Goal: Task Accomplishment & Management: Use online tool/utility

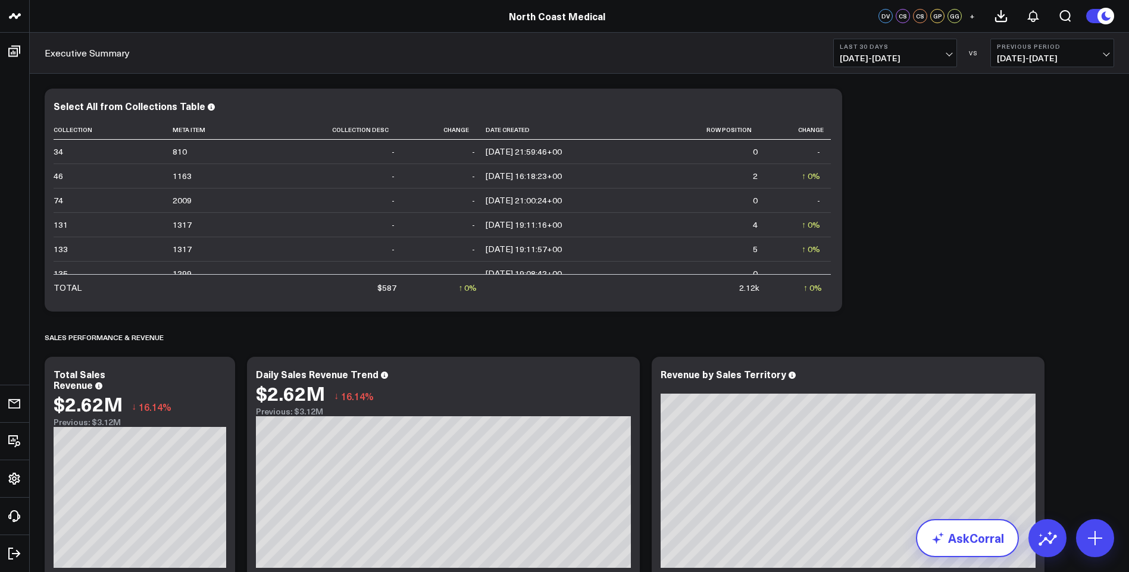
click at [973, 540] on link "AskCorral" at bounding box center [967, 538] width 103 height 38
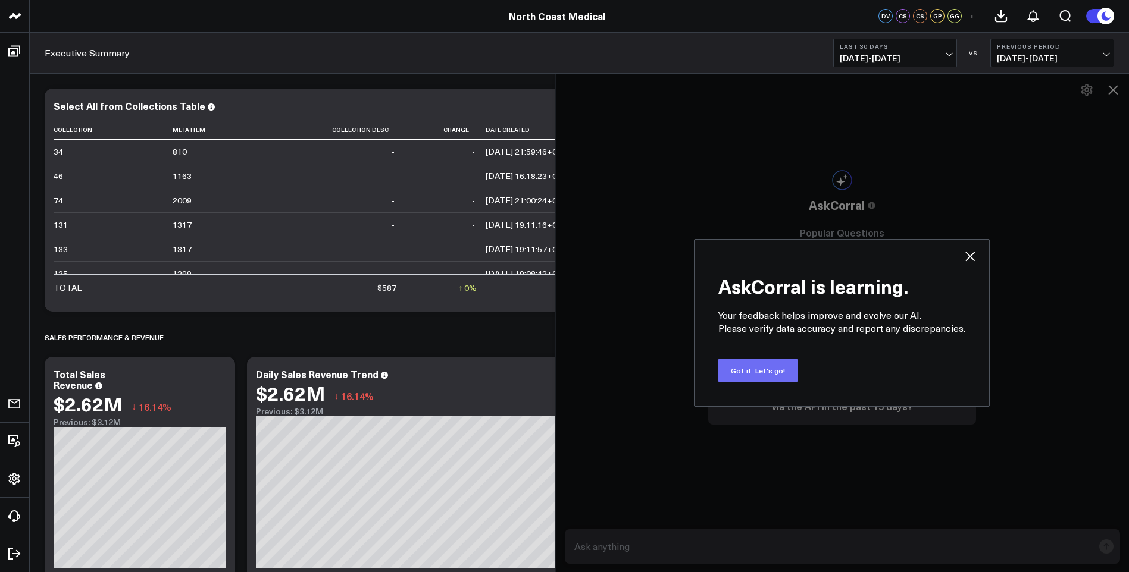
click at [763, 369] on button "Got it. Let's go!" at bounding box center [757, 371] width 79 height 24
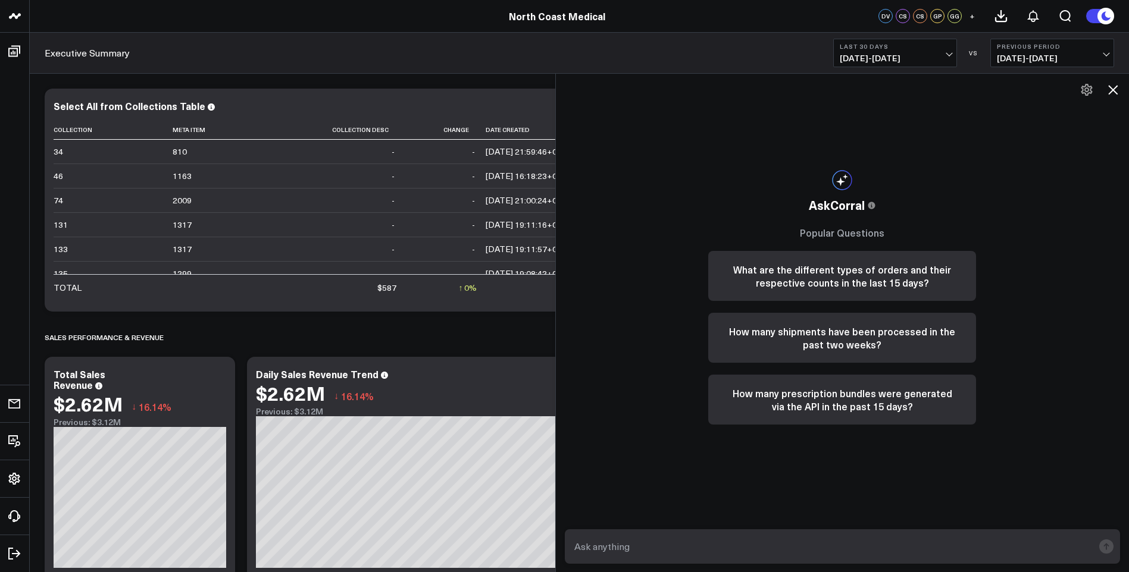
click at [652, 543] on textarea at bounding box center [832, 546] width 522 height 21
type textarea "give me inventory supply by days, months, and years for MEM warehouse"
drag, startPoint x: 1095, startPoint y: 546, endPoint x: 1103, endPoint y: 546, distance: 7.7
click at [1095, 546] on form "give me inventory supply by days, months, and years for MEM warehouse" at bounding box center [843, 547] width 556 height 35
click at [1103, 546] on rect "submit" at bounding box center [1106, 547] width 14 height 14
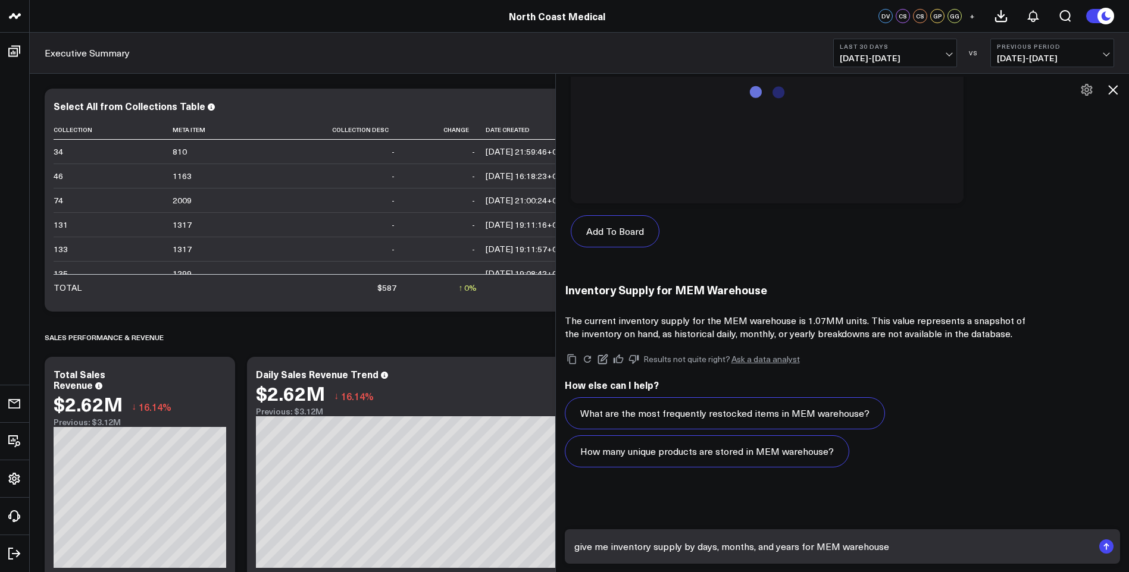
scroll to position [554, 0]
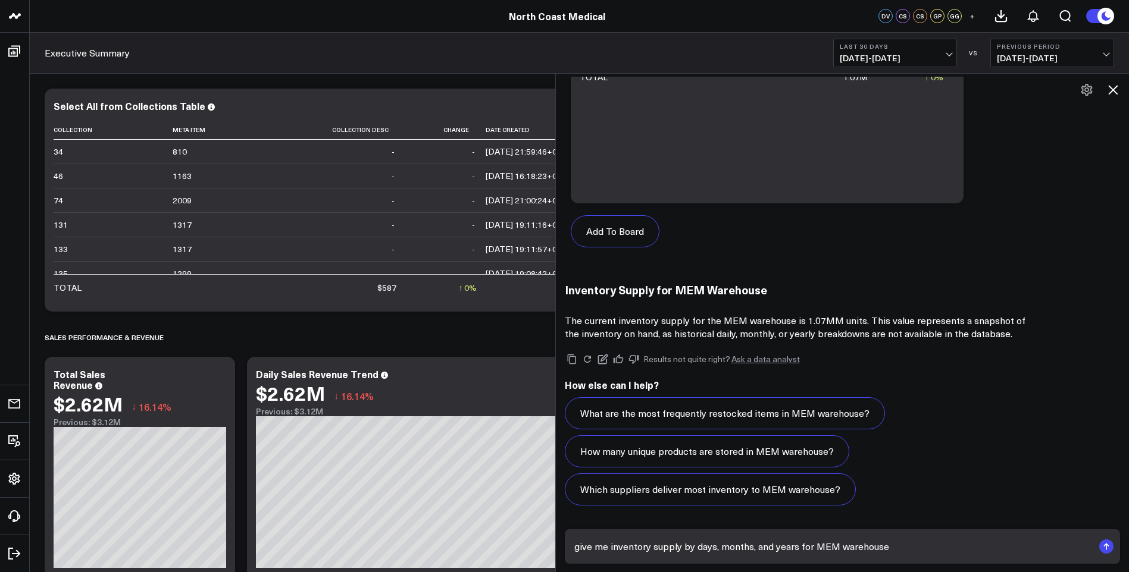
click at [635, 548] on textarea "give me inventory supply by days, months, and years for MEM warehouse" at bounding box center [832, 546] width 522 height 21
type textarea "what are the slowest moving items and how many days supply do we have for the M…"
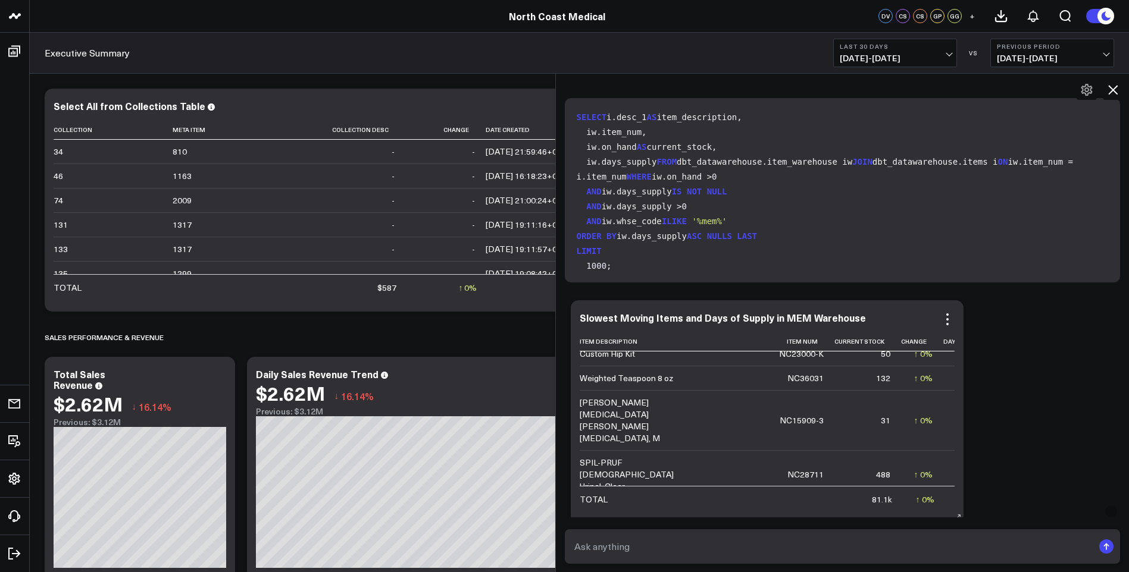
scroll to position [33256, 0]
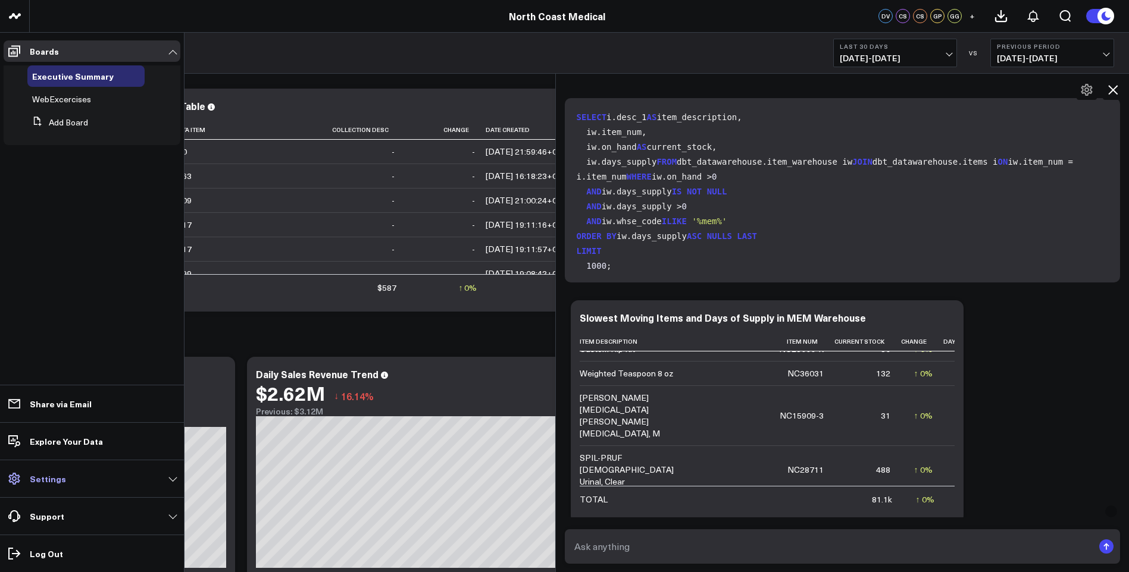
click at [170, 476] on link "Settings" at bounding box center [92, 478] width 177 height 21
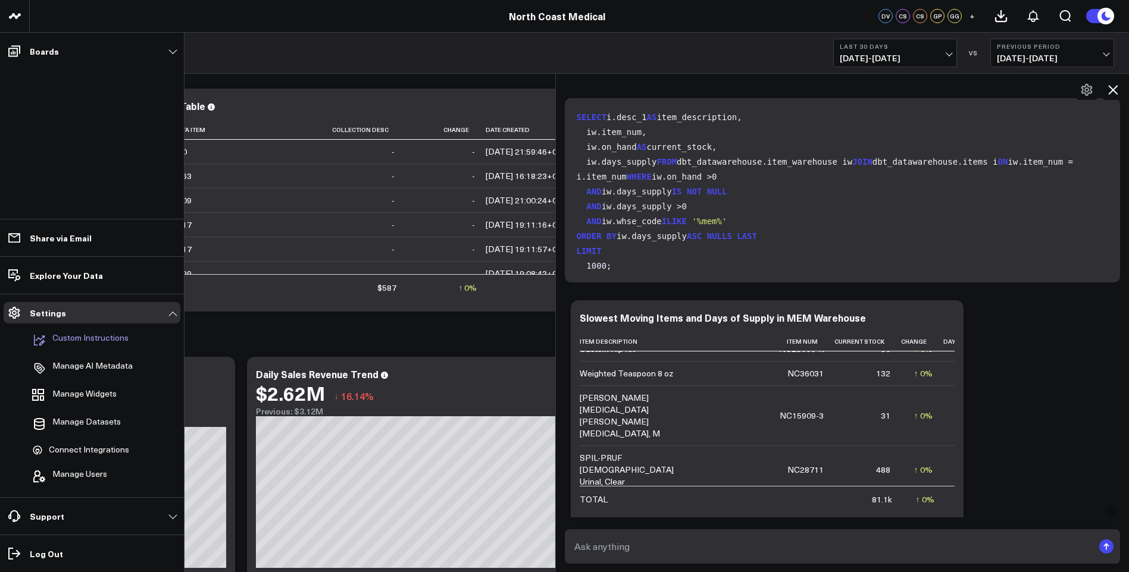
click at [84, 339] on p "Custom Instructions" at bounding box center [90, 340] width 76 height 14
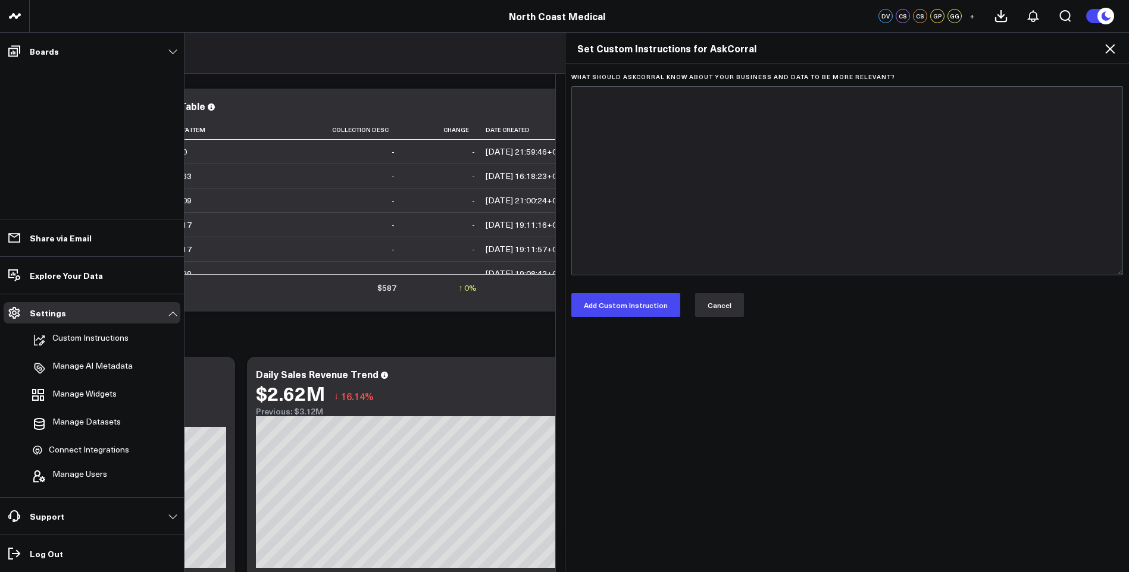
click at [713, 304] on button "Cancel" at bounding box center [719, 305] width 49 height 24
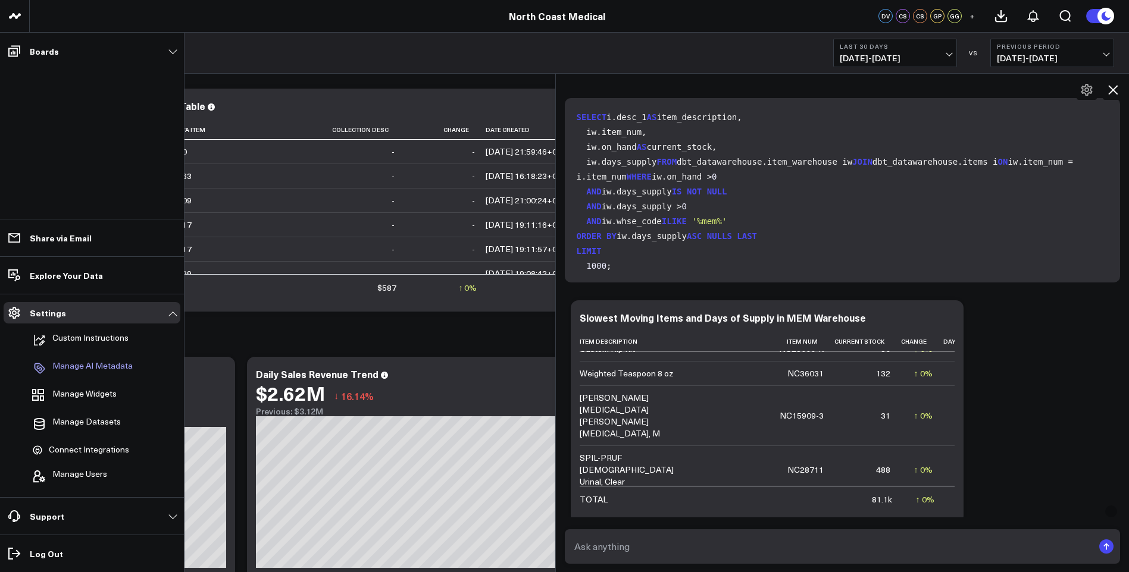
click at [80, 365] on p "Manage AI Metadata" at bounding box center [92, 368] width 80 height 14
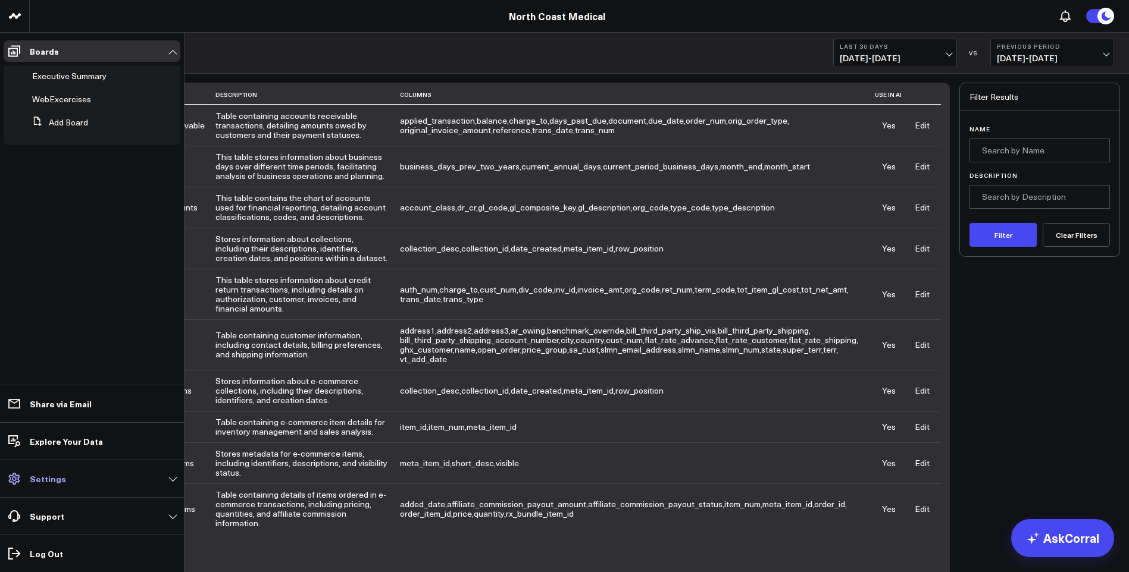
click at [59, 475] on p "Settings" at bounding box center [48, 479] width 36 height 10
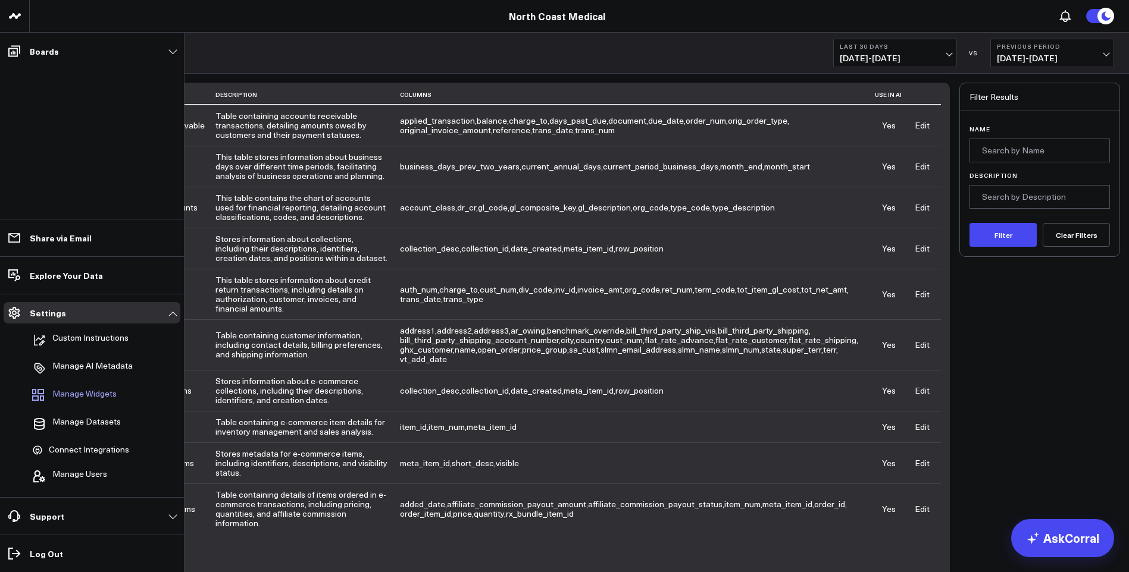
click at [86, 392] on span "Manage Widgets" at bounding box center [84, 396] width 64 height 14
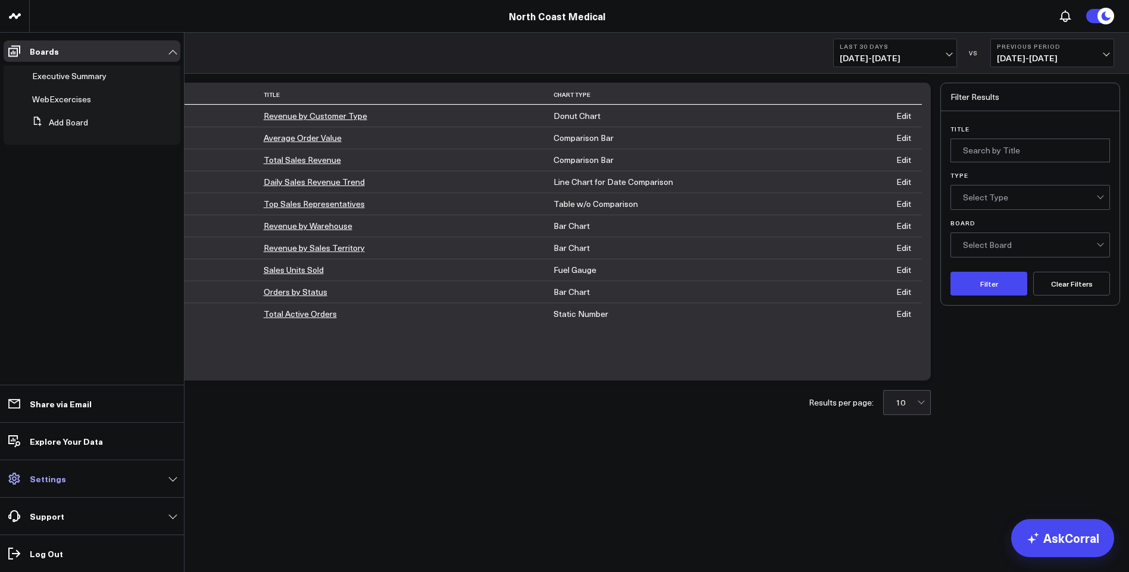
click at [127, 483] on link "Settings" at bounding box center [92, 478] width 177 height 21
click at [46, 515] on p "Support" at bounding box center [47, 517] width 35 height 10
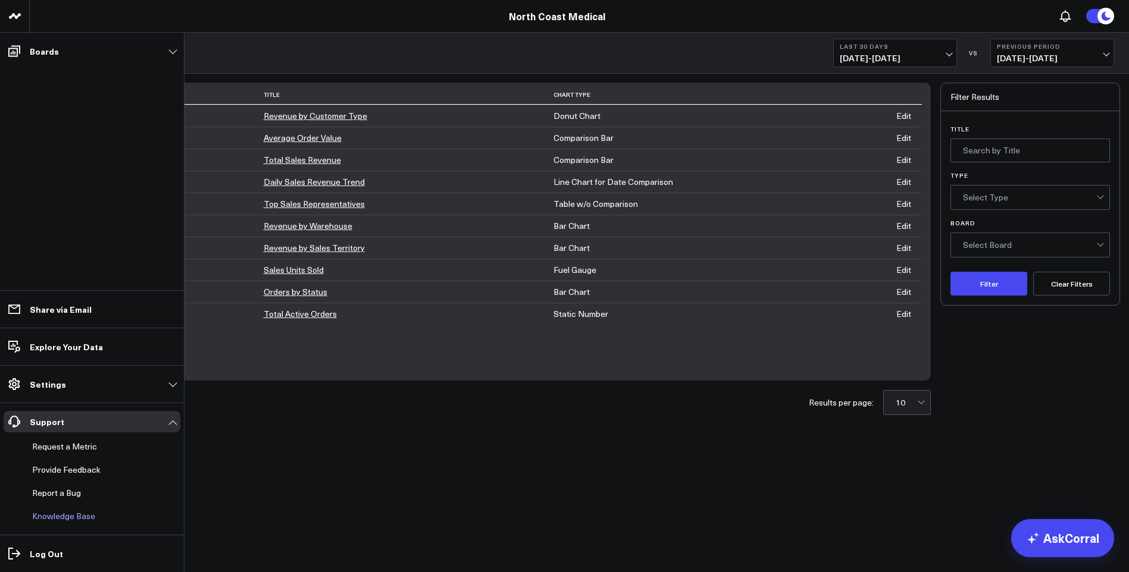
click at [68, 516] on link "Knowledge Base" at bounding box center [85, 516] width 117 height 21
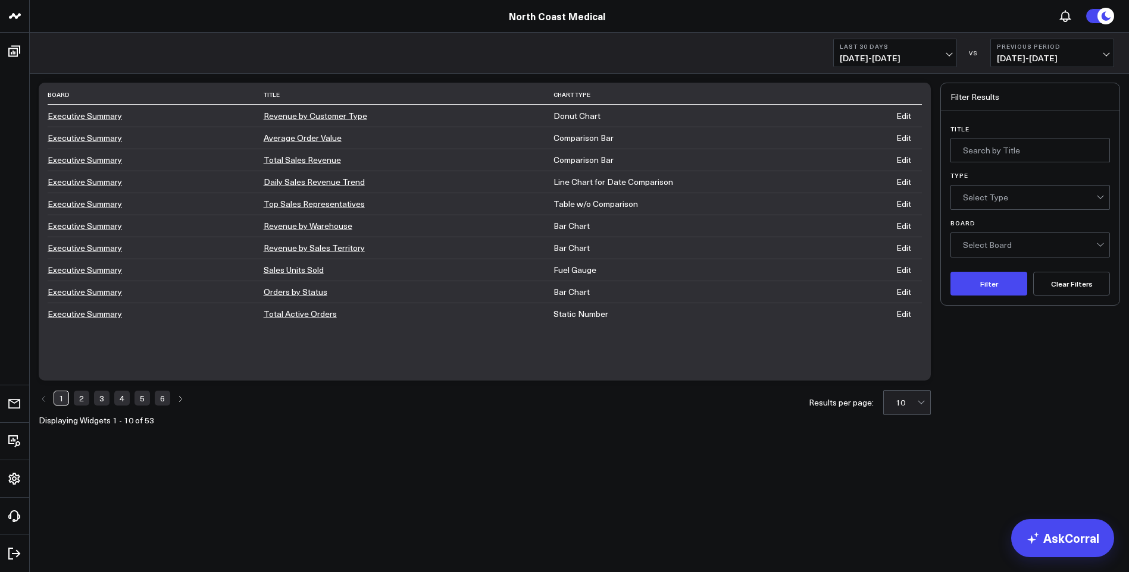
click at [911, 315] on link "Edit" at bounding box center [903, 313] width 15 height 11
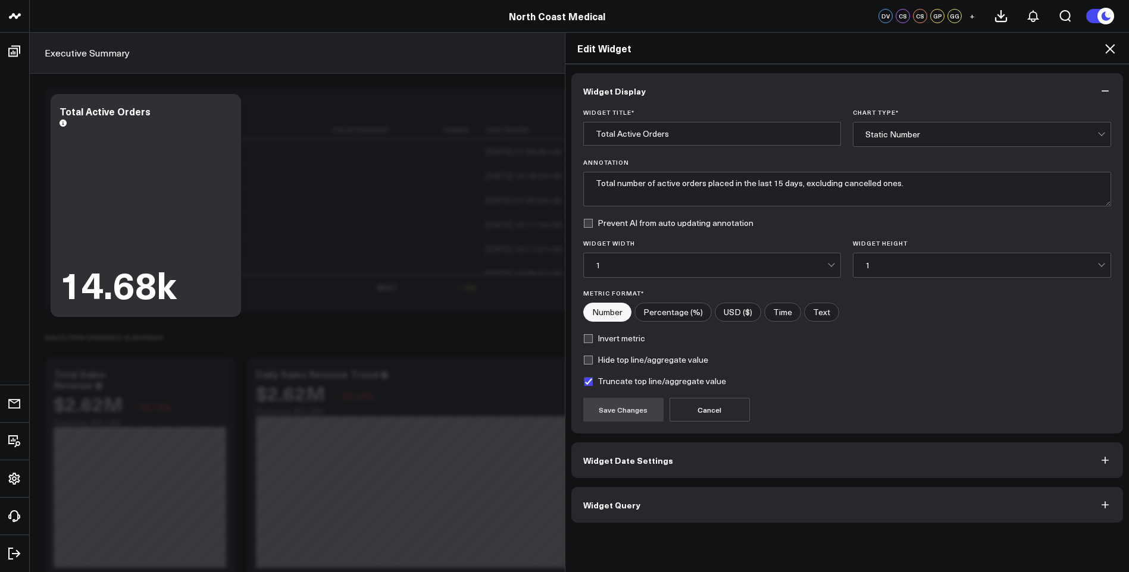
click at [593, 314] on input"] "Number" at bounding box center [607, 312] width 47 height 18
click at [1103, 134] on div at bounding box center [1101, 133] width 7 height 7
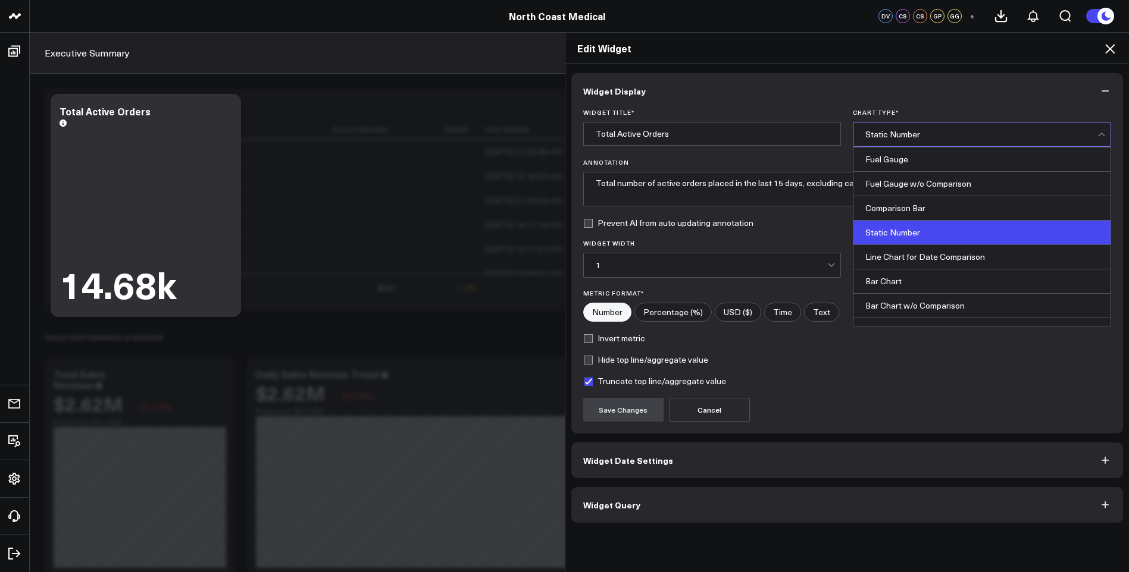
click at [944, 231] on div "Static Number" at bounding box center [981, 233] width 257 height 24
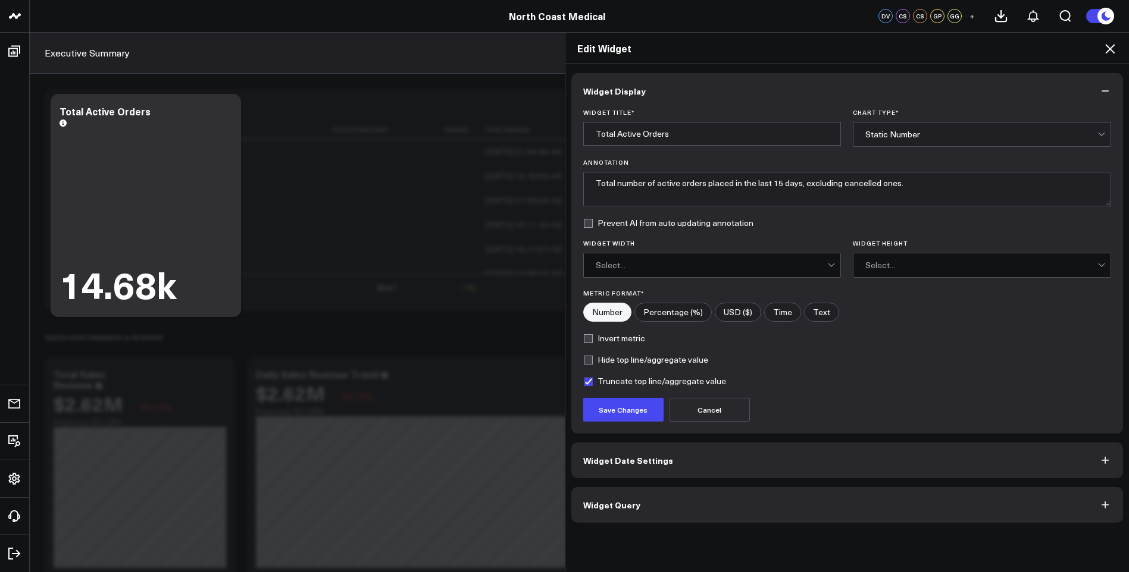
drag, startPoint x: 1104, startPoint y: 503, endPoint x: 913, endPoint y: 435, distance: 203.2
click at [1104, 503] on icon "button" at bounding box center [1105, 505] width 12 height 12
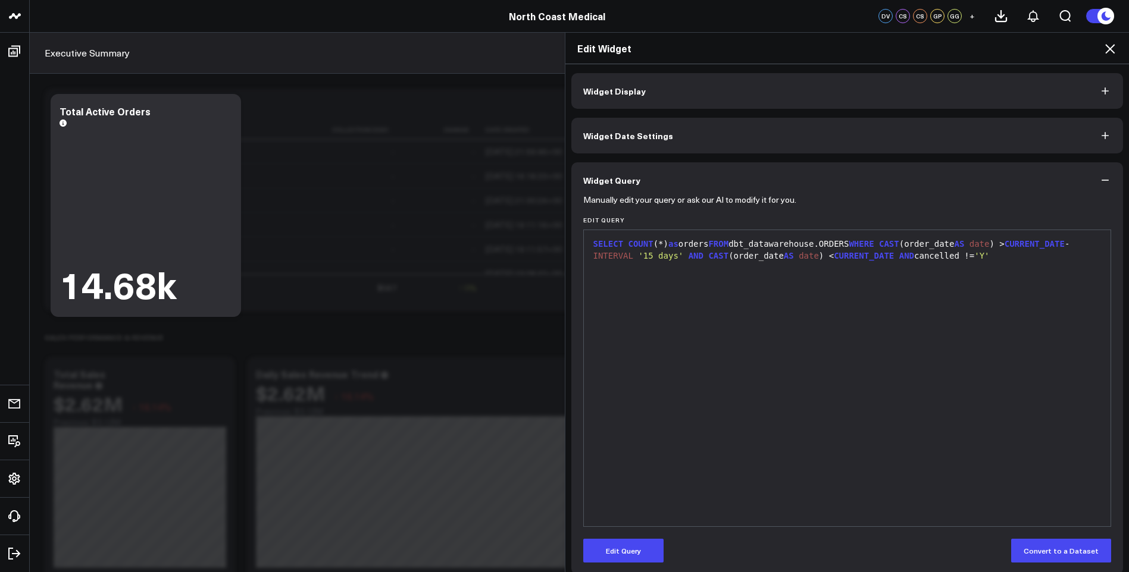
click at [1101, 181] on icon "button" at bounding box center [1105, 180] width 12 height 12
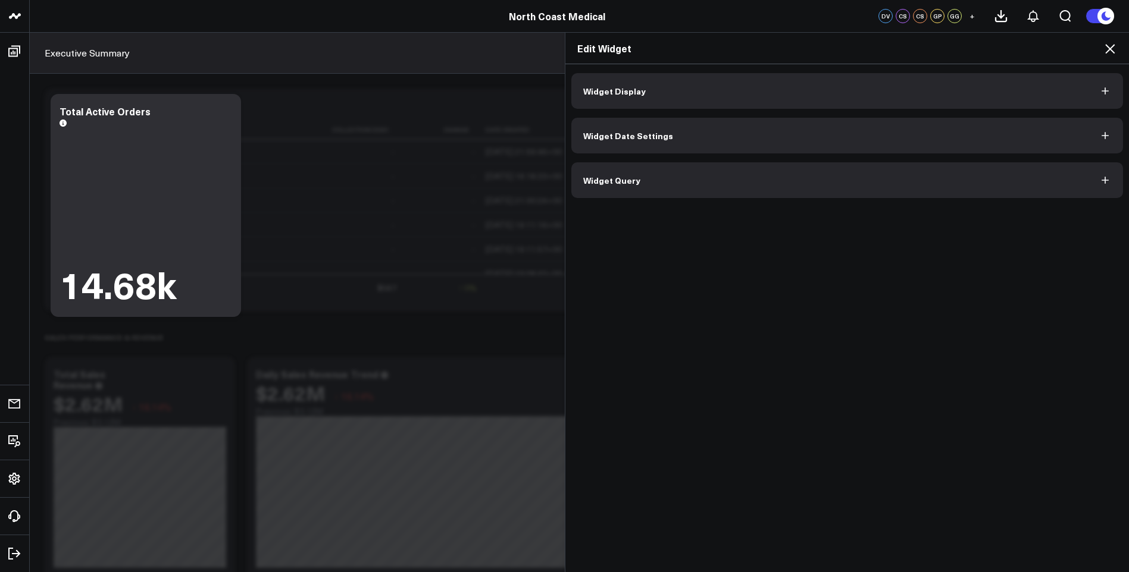
click at [1110, 49] on icon at bounding box center [1110, 49] width 10 height 10
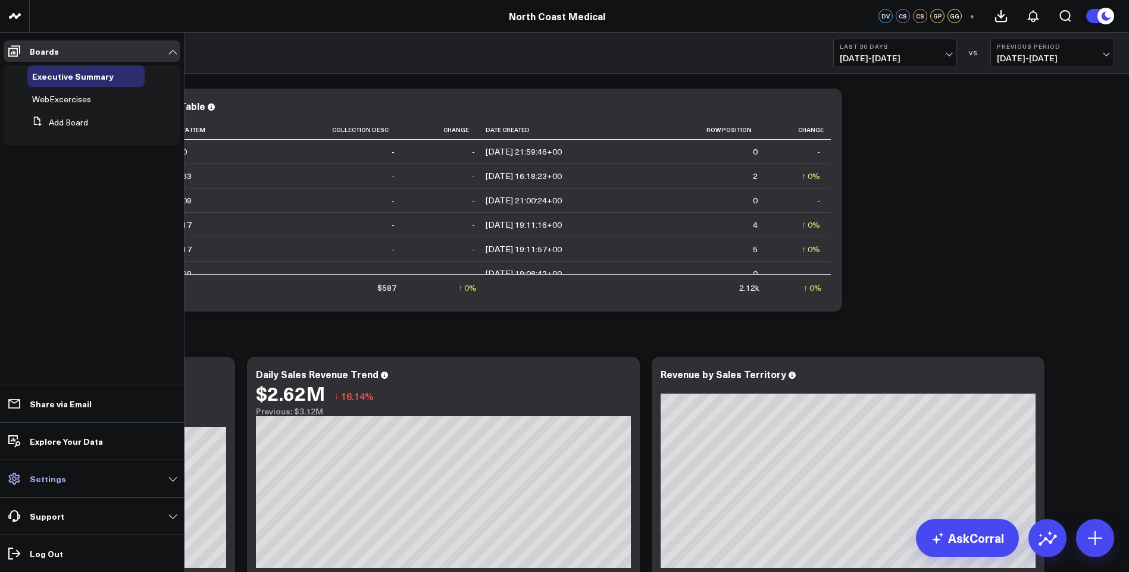
click at [168, 479] on link "Settings" at bounding box center [92, 478] width 177 height 21
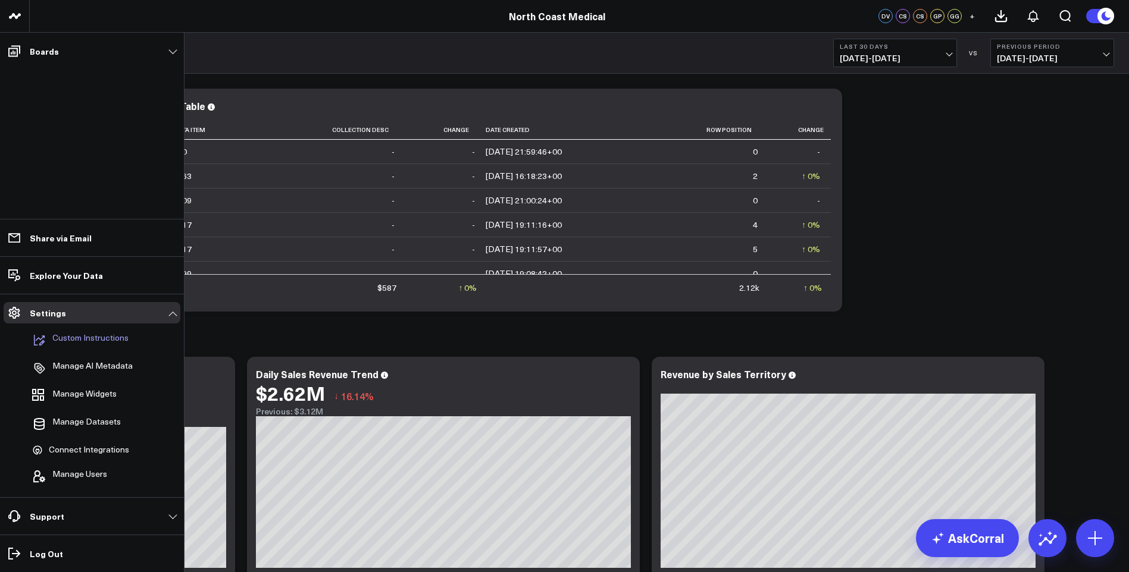
click at [90, 336] on p "Custom Instructions" at bounding box center [90, 340] width 76 height 14
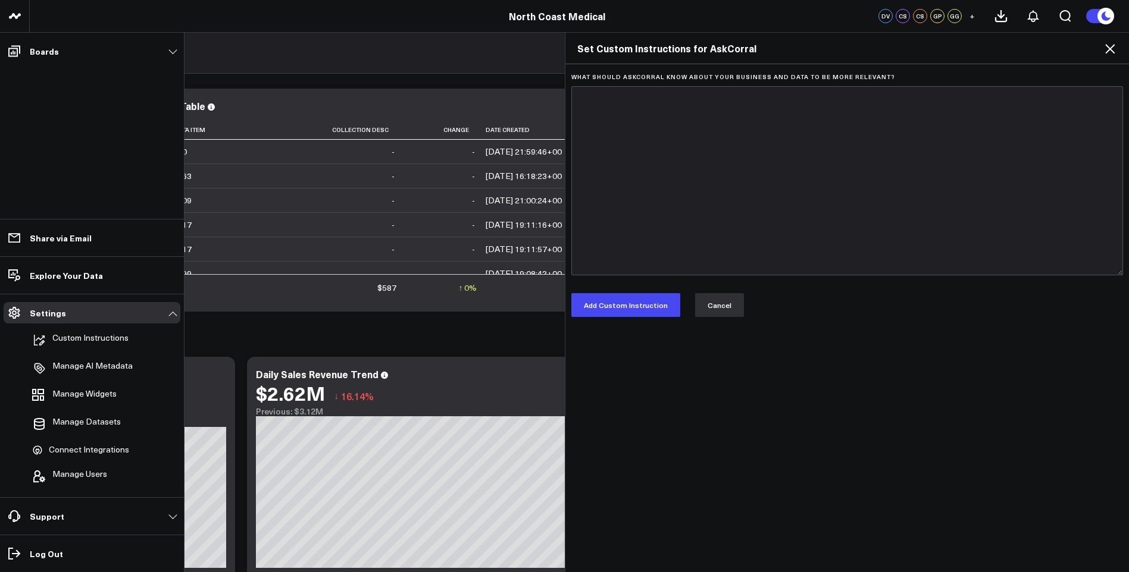
click at [713, 306] on button "Cancel" at bounding box center [719, 305] width 49 height 24
click at [79, 367] on p "Manage AI Metadata" at bounding box center [92, 368] width 80 height 14
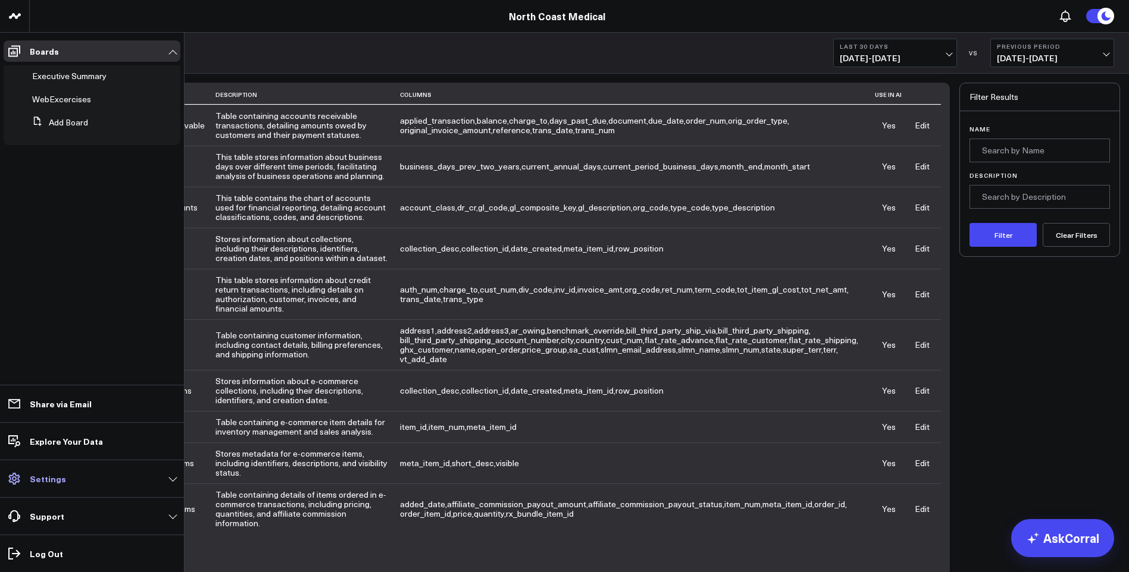
click at [39, 479] on p "Settings" at bounding box center [48, 479] width 36 height 10
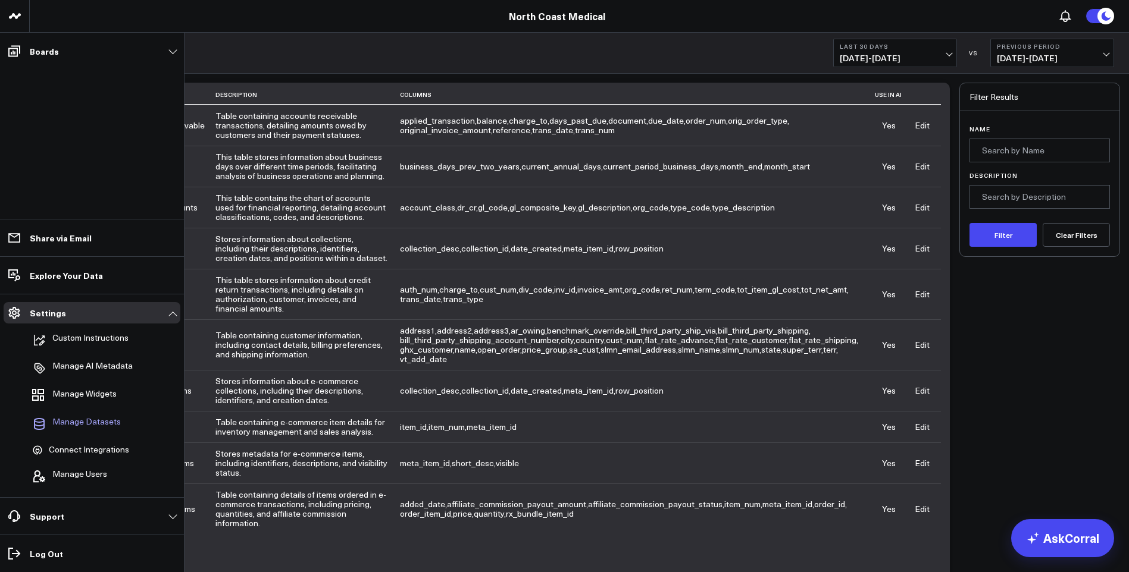
click at [87, 418] on span "Manage Datasets" at bounding box center [86, 424] width 68 height 14
